Goal: Understand process/instructions: Learn how to perform a task or action

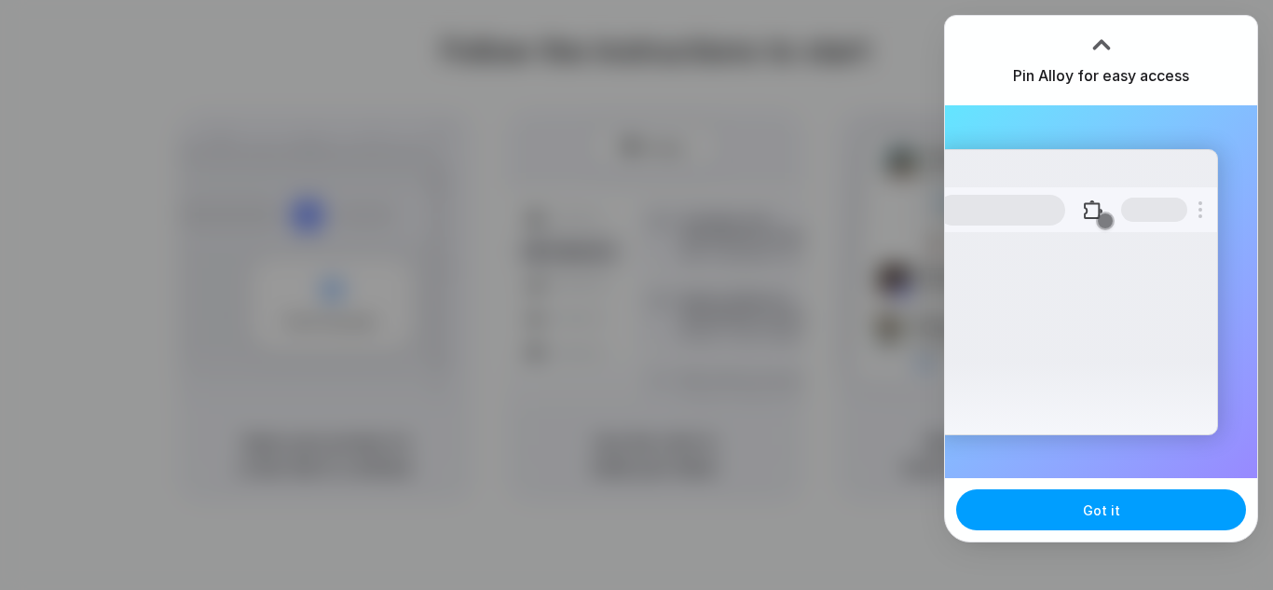
click at [1097, 503] on span "Got it" at bounding box center [1101, 511] width 37 height 20
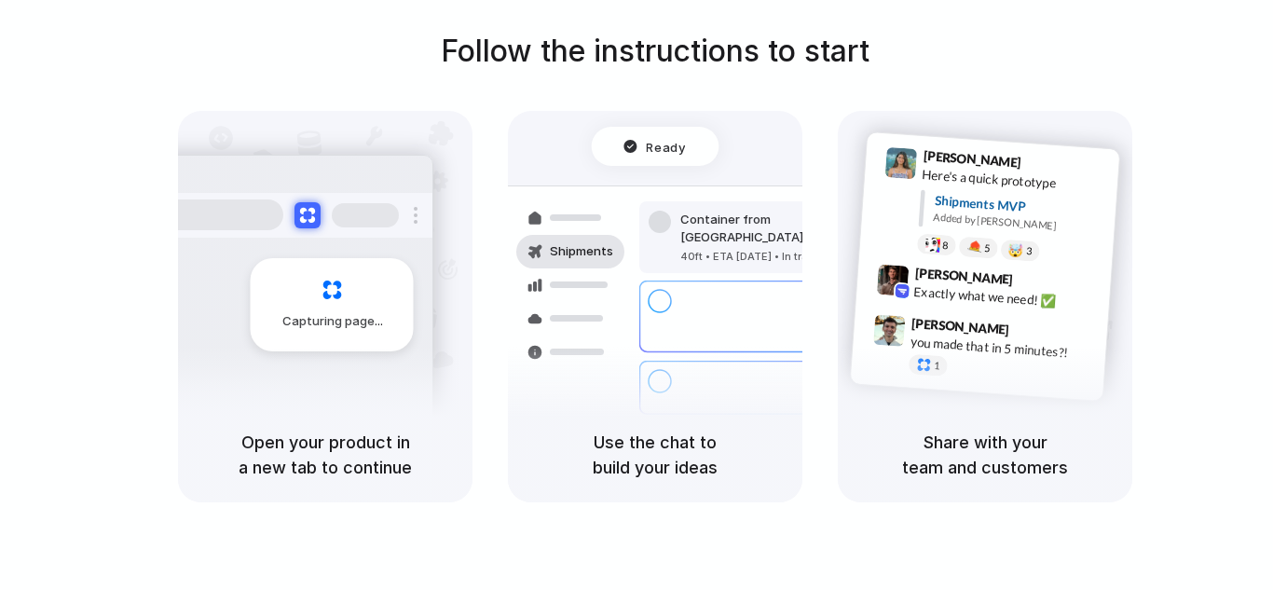
click at [1224, 282] on div "Follow the instructions to start Capturing page Open your product in a new tab …" at bounding box center [655, 266] width 1273 height 474
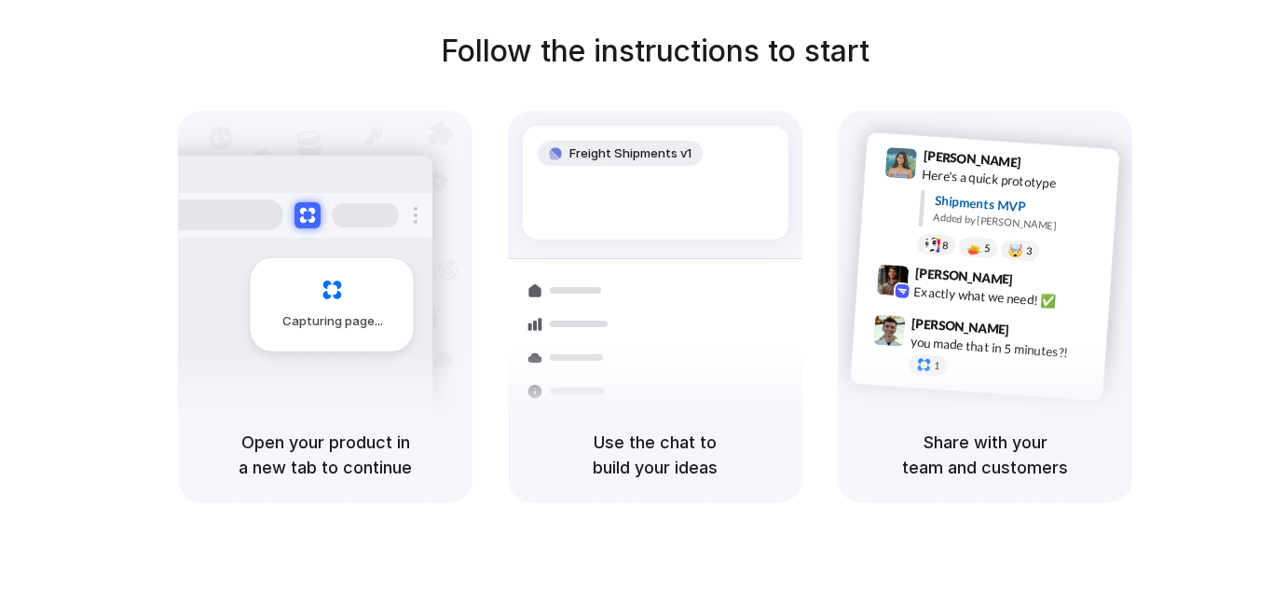
click at [637, 295] on div at bounding box center [637, 295] width 0 height 0
